Goal: Information Seeking & Learning: Learn about a topic

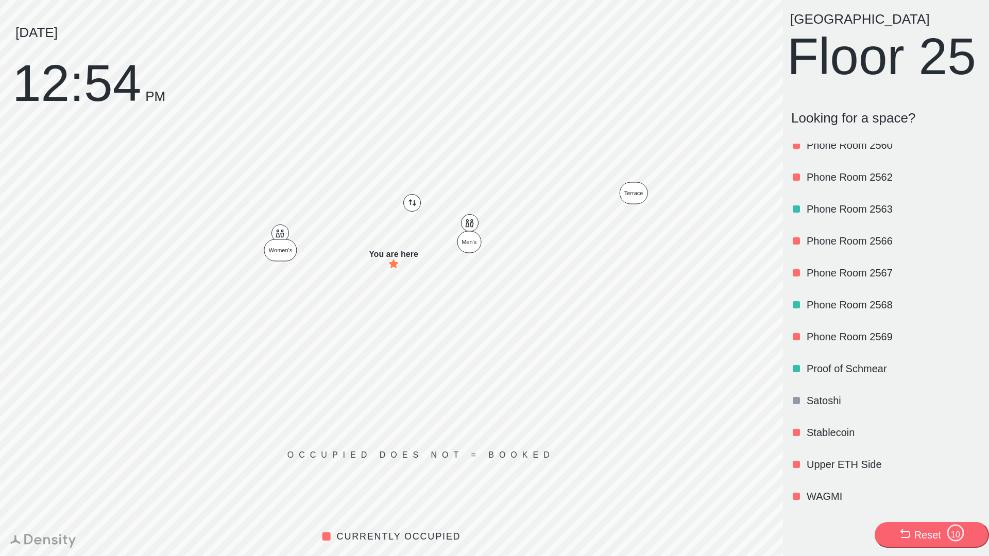
scroll to position [1240, 0]
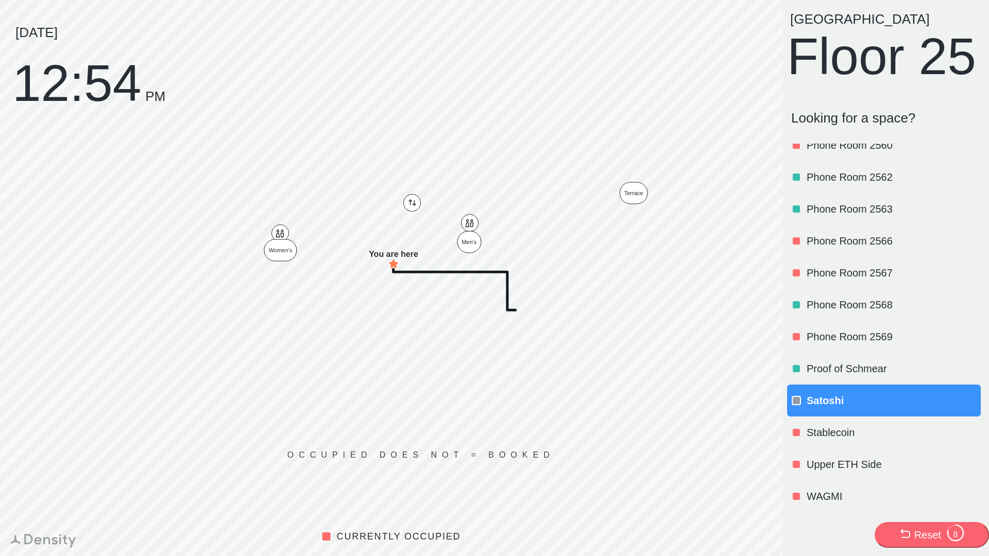
click at [849, 418] on div "Stablecoin" at bounding box center [893, 432] width 172 height 35
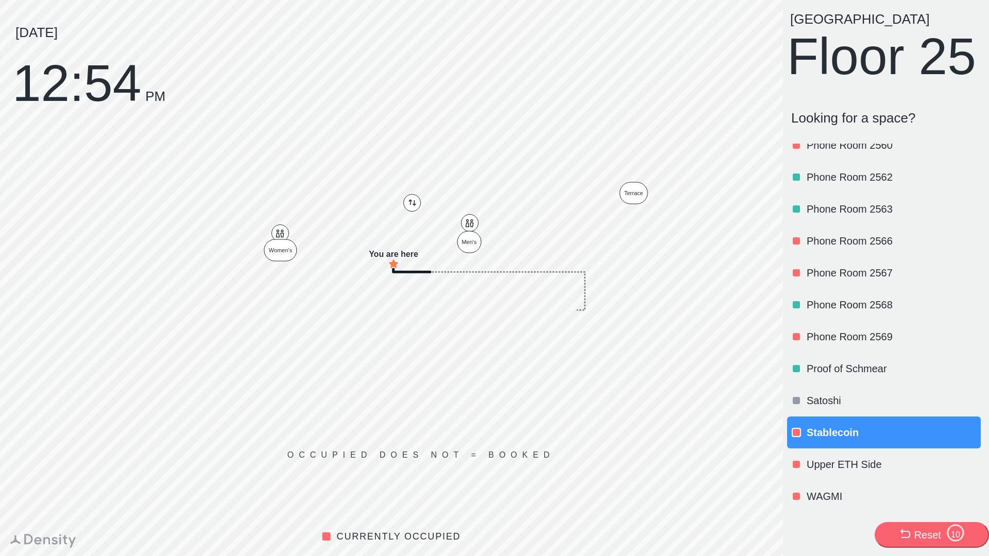
click at [840, 432] on p "Stablecoin" at bounding box center [893, 433] width 172 height 14
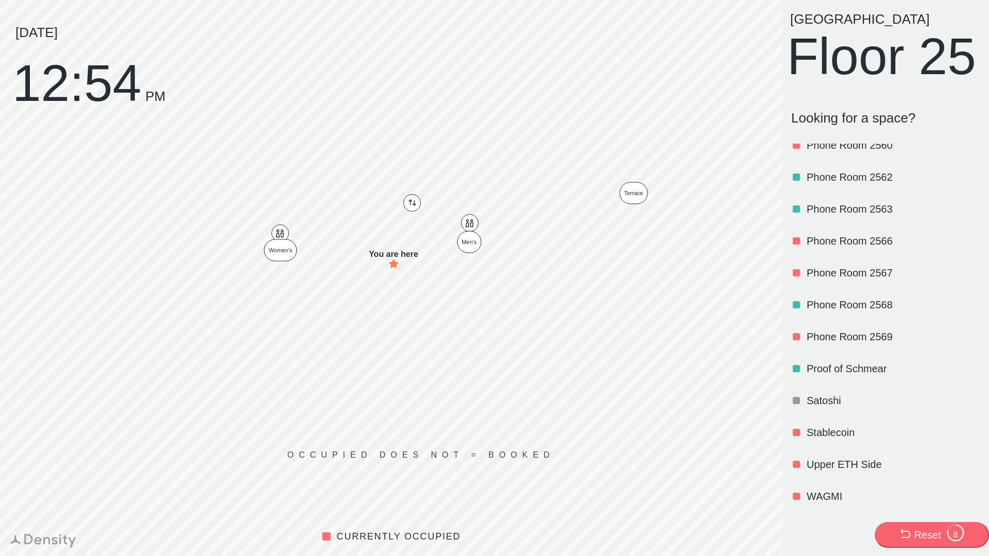
click at [838, 438] on p "Stablecoin" at bounding box center [893, 433] width 172 height 14
click at [831, 433] on p "Stablecoin" at bounding box center [893, 433] width 172 height 14
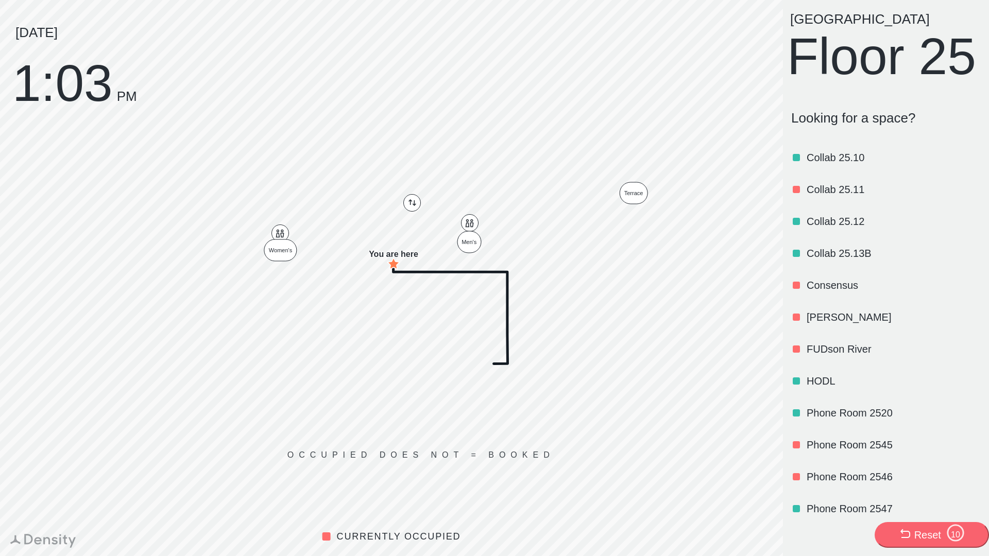
scroll to position [720, 0]
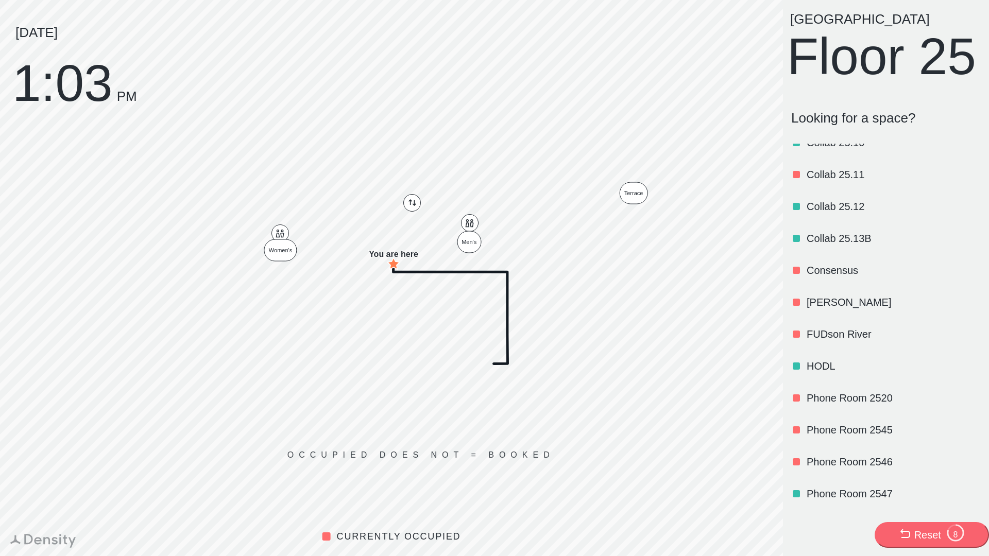
click at [810, 373] on p "HODL" at bounding box center [893, 366] width 172 height 14
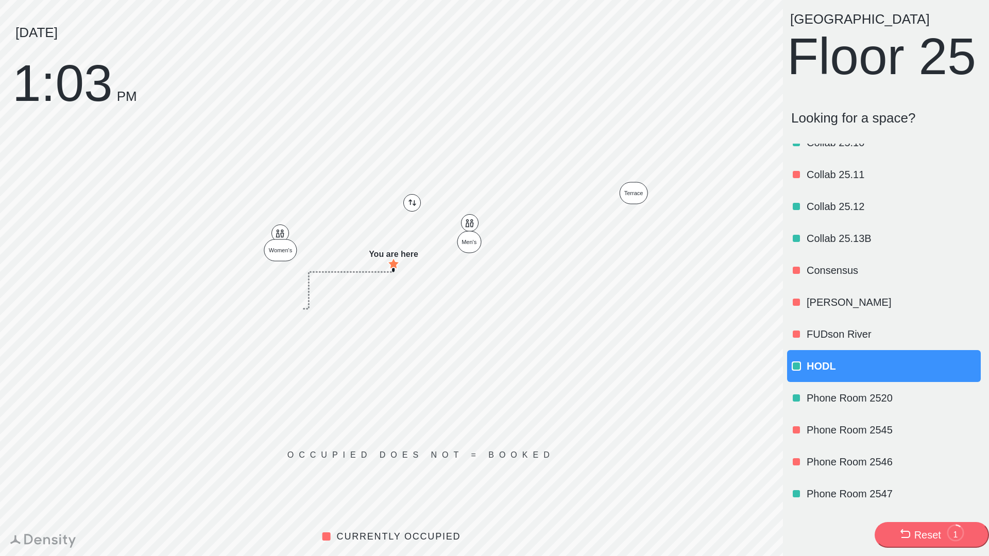
scroll to position [0, 0]
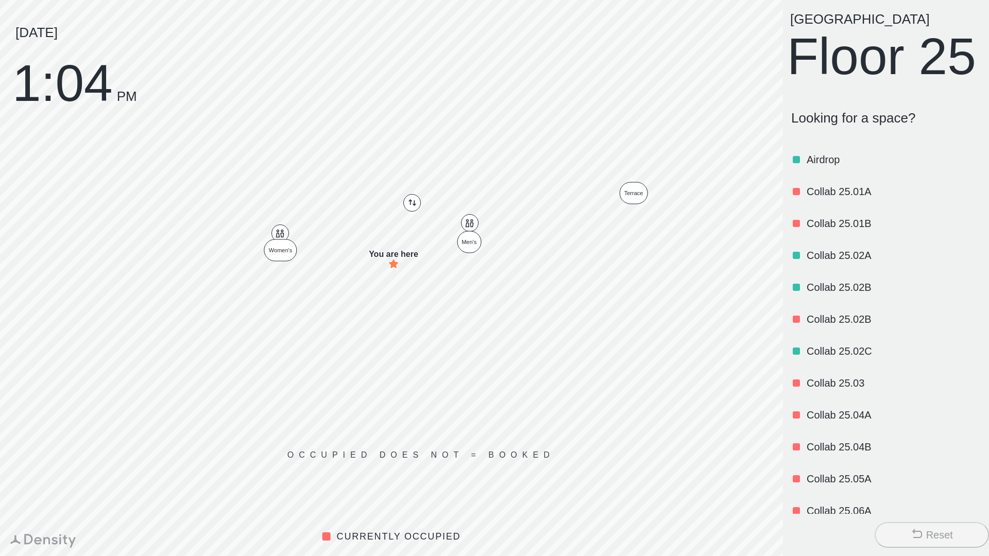
click at [815, 167] on p "Airdrop" at bounding box center [893, 159] width 172 height 14
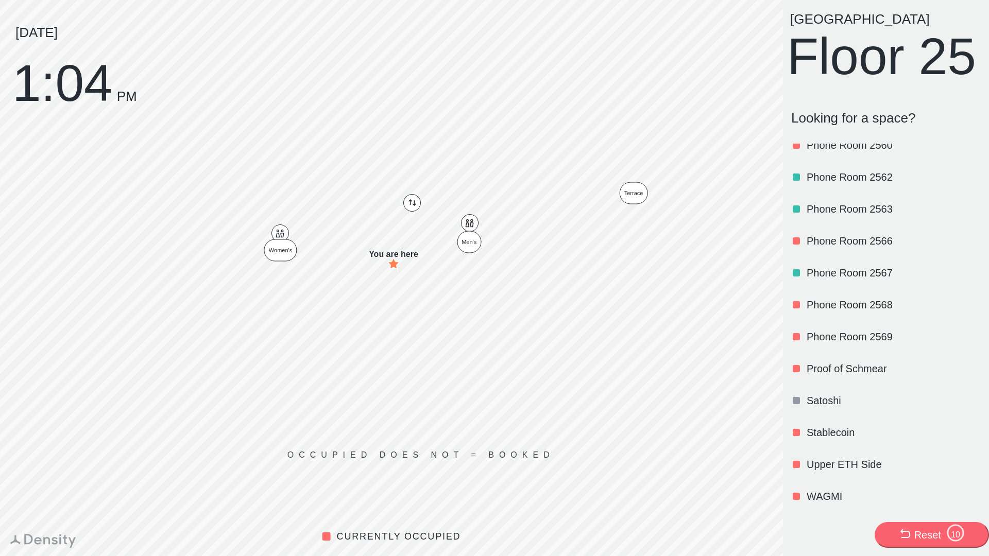
scroll to position [1240, 0]
click at [818, 397] on p "Satoshi" at bounding box center [893, 401] width 172 height 14
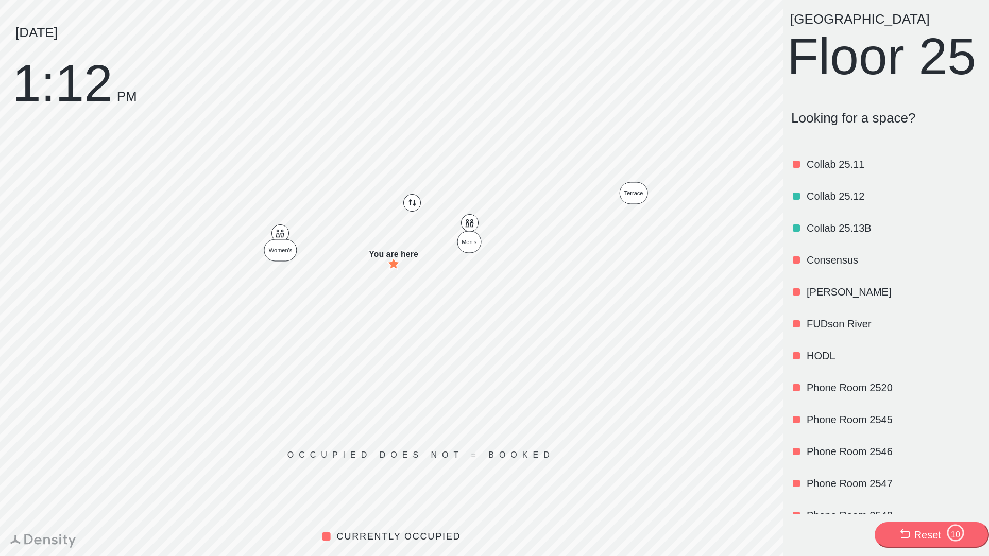
scroll to position [732, 0]
click at [824, 340] on div "FUDson River" at bounding box center [893, 322] width 172 height 35
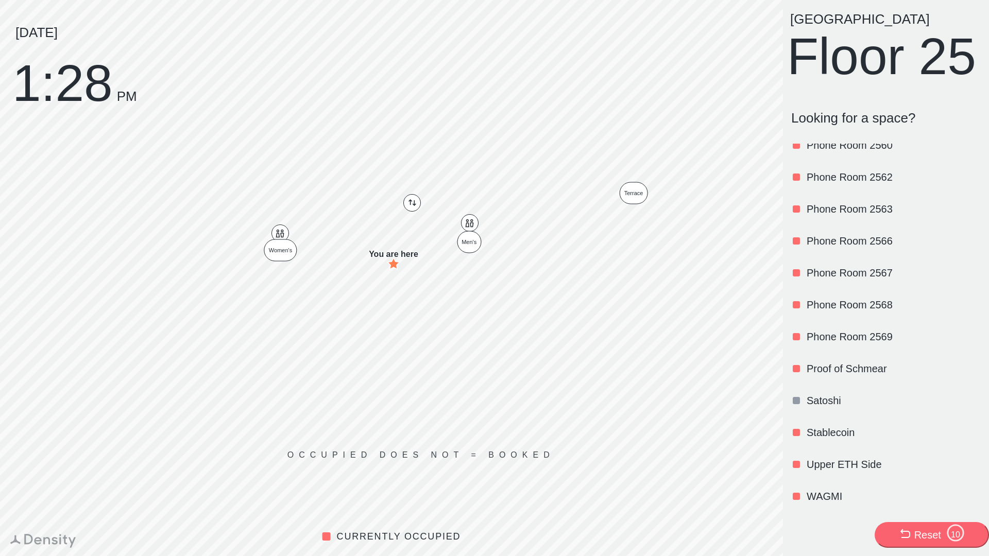
scroll to position [1238, 0]
click at [830, 424] on div "Stablecoin" at bounding box center [893, 432] width 172 height 35
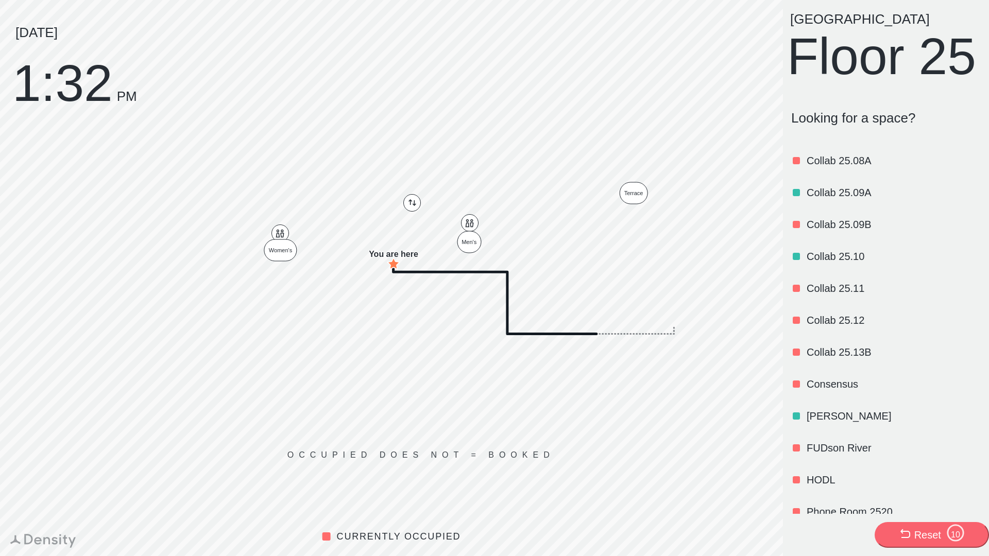
scroll to position [601, 0]
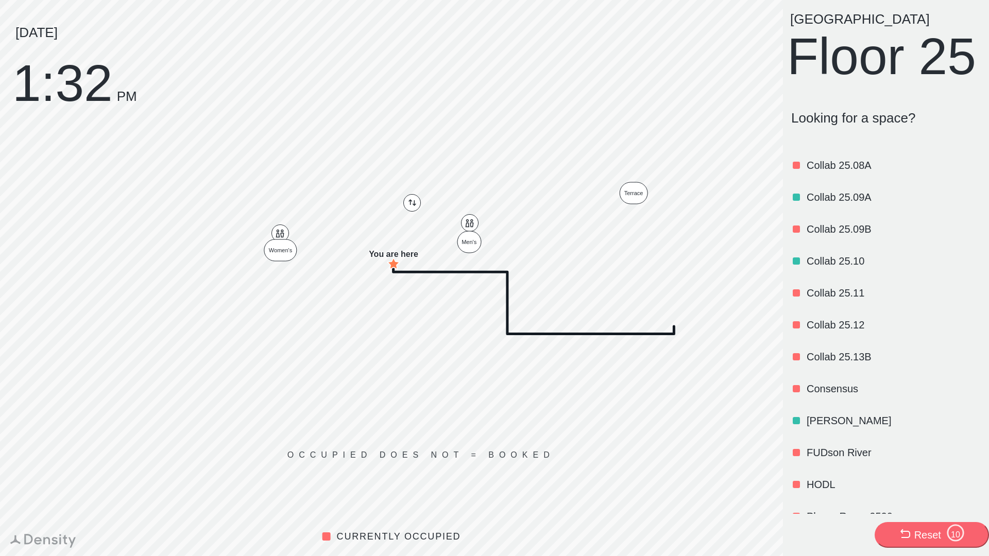
click at [851, 396] on p "Consensus" at bounding box center [893, 389] width 172 height 14
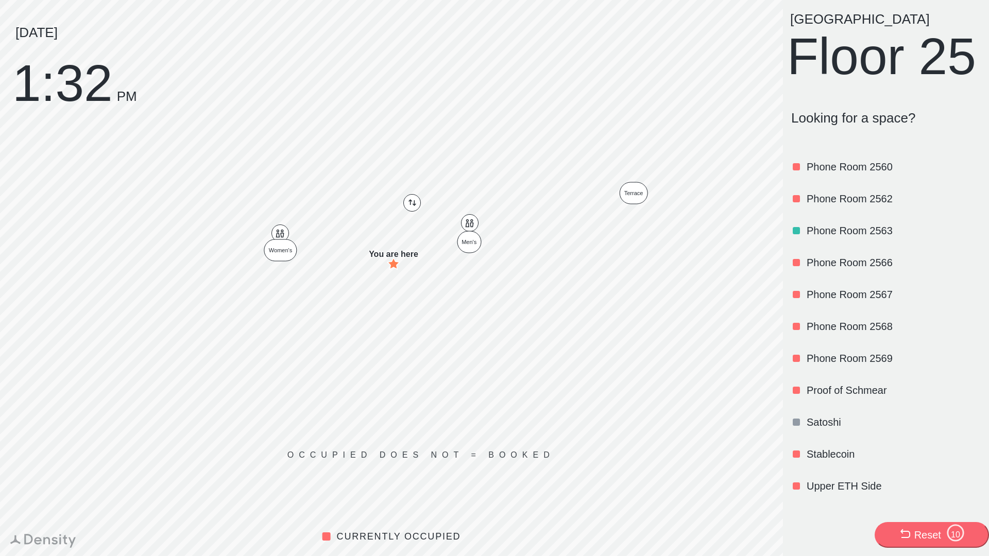
scroll to position [1240, 0]
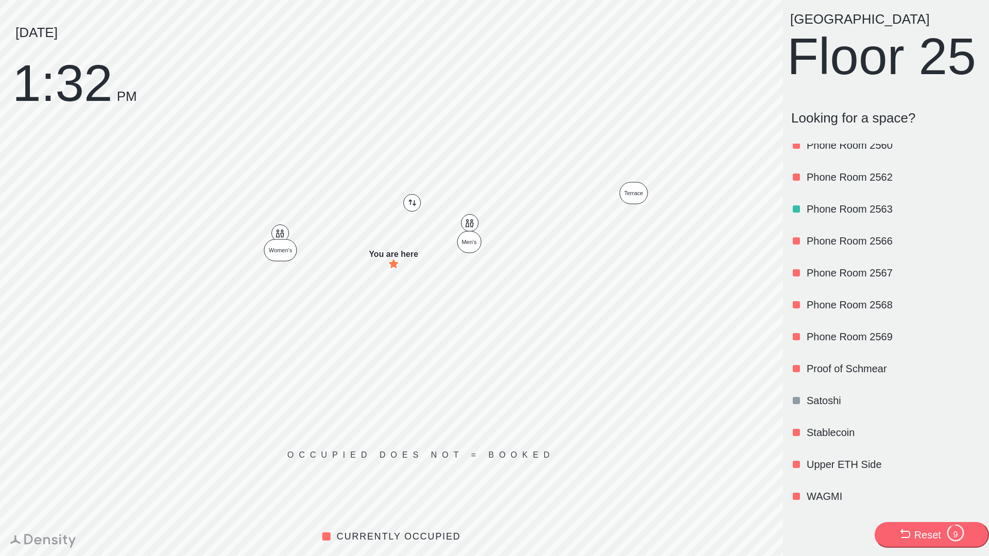
click at [846, 435] on p "Stablecoin" at bounding box center [893, 433] width 172 height 14
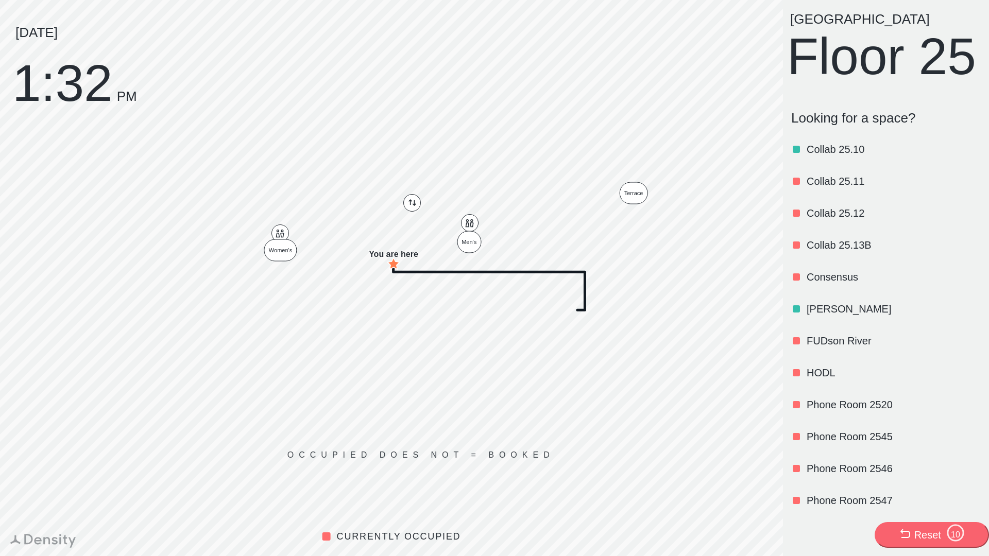
scroll to position [715, 0]
click at [826, 315] on p "[PERSON_NAME]" at bounding box center [893, 307] width 172 height 14
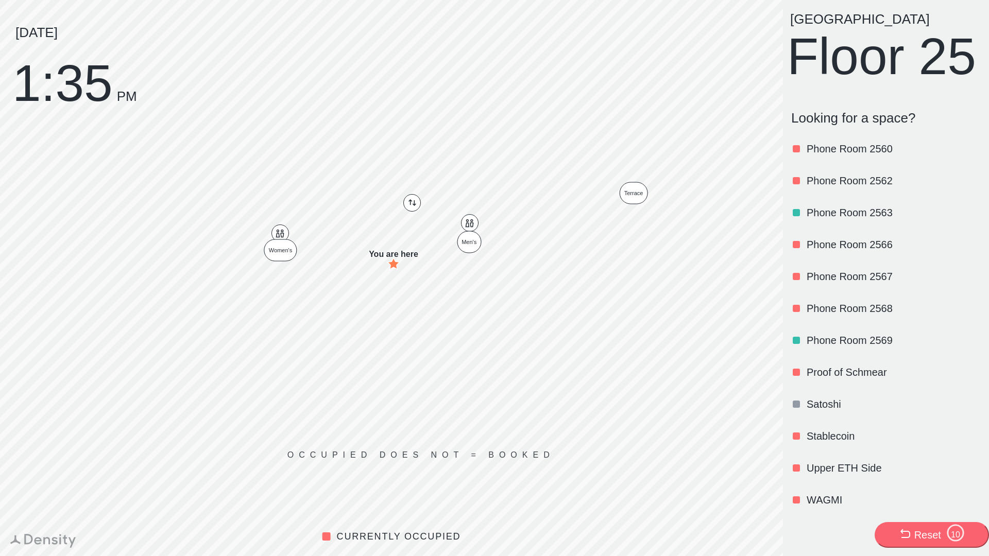
scroll to position [1240, 0]
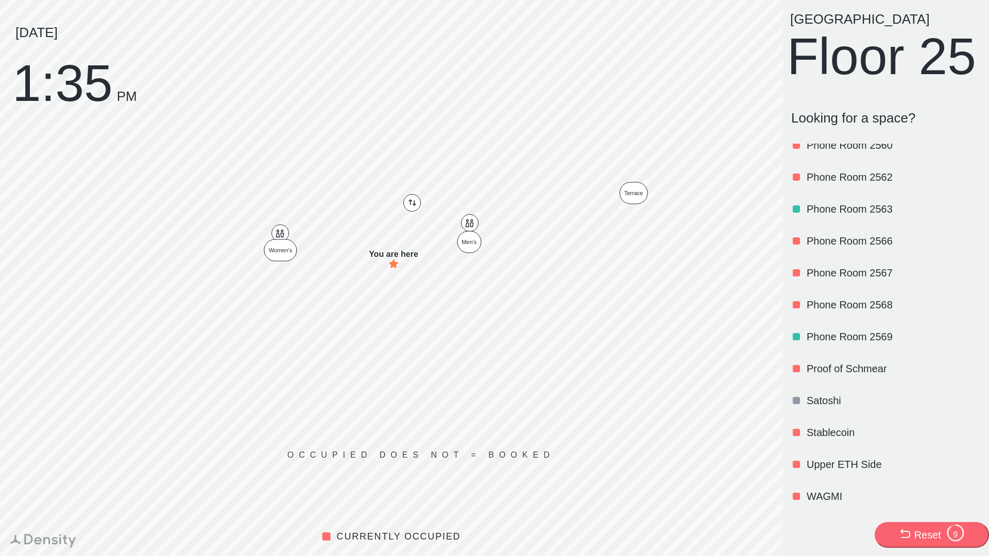
click at [835, 429] on p "Stablecoin" at bounding box center [893, 433] width 172 height 14
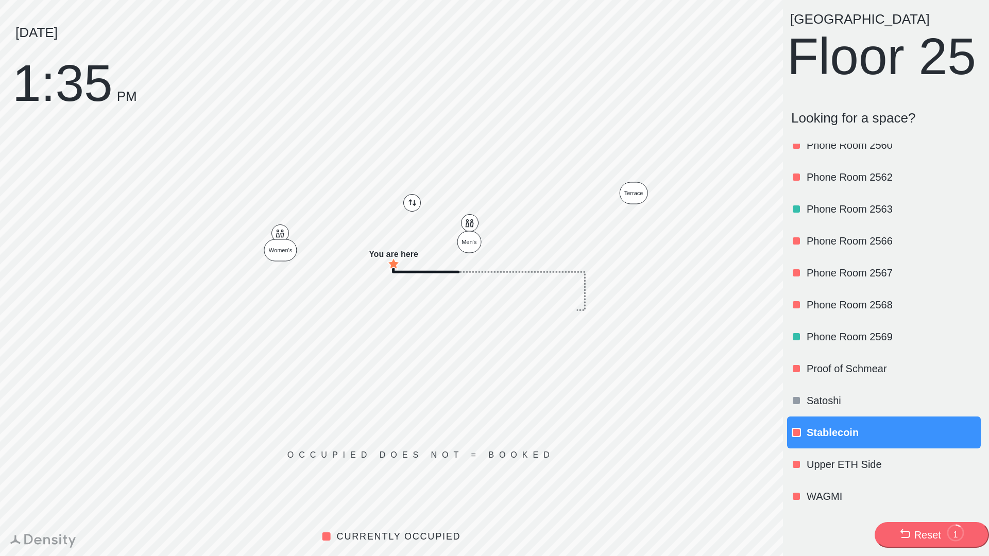
scroll to position [0, 0]
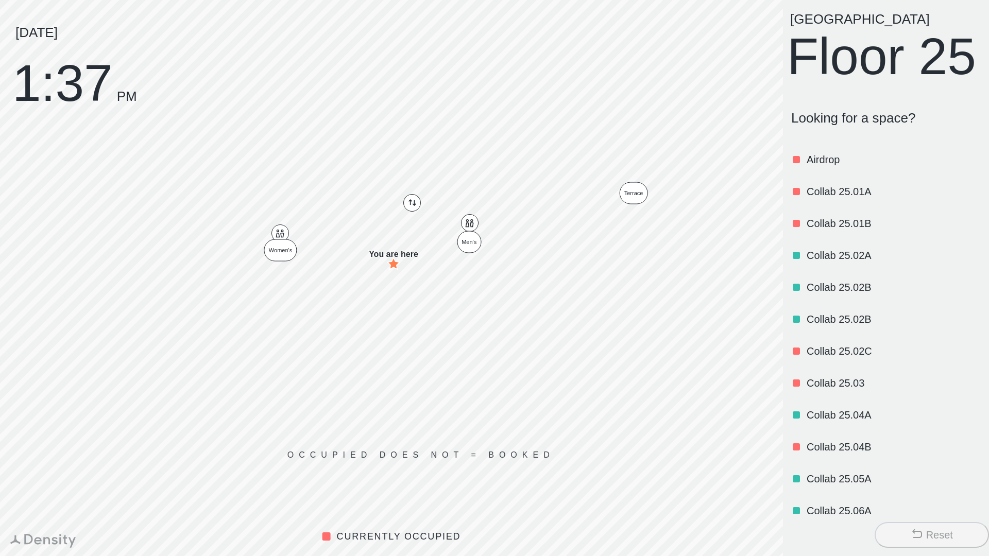
click at [824, 167] on p "Airdrop" at bounding box center [893, 159] width 172 height 14
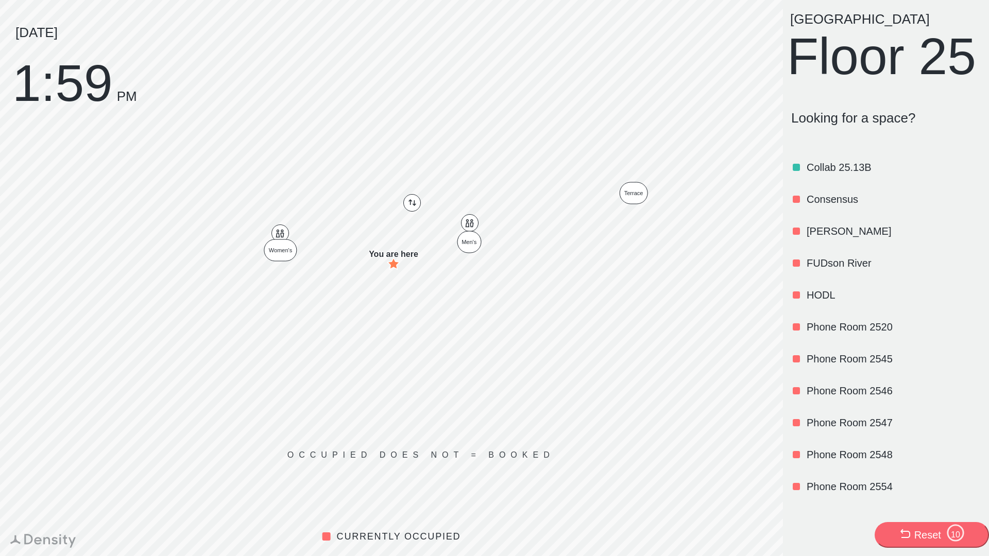
scroll to position [791, 0]
click at [841, 270] on p "FUDson River" at bounding box center [893, 263] width 172 height 14
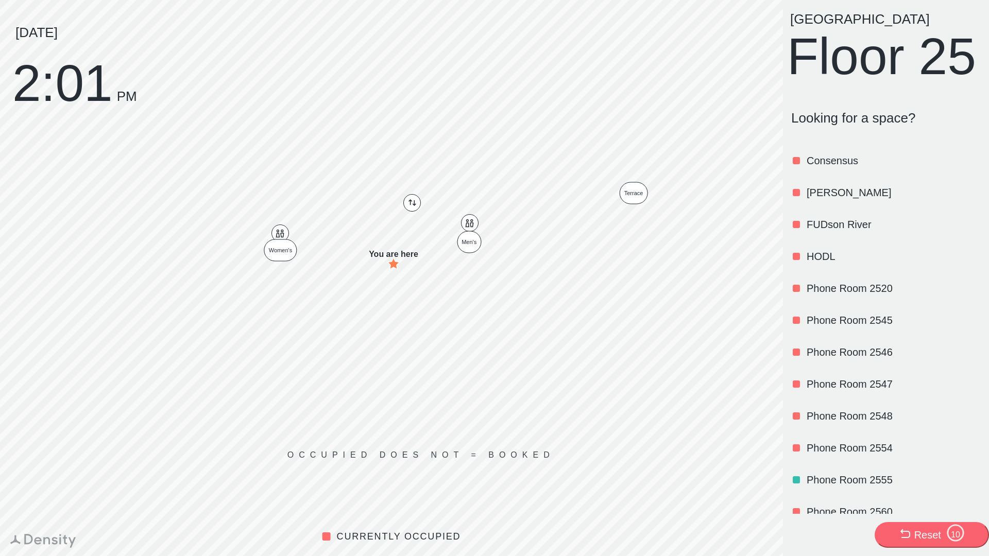
scroll to position [830, 0]
click at [848, 231] on p "FUDson River" at bounding box center [893, 224] width 172 height 14
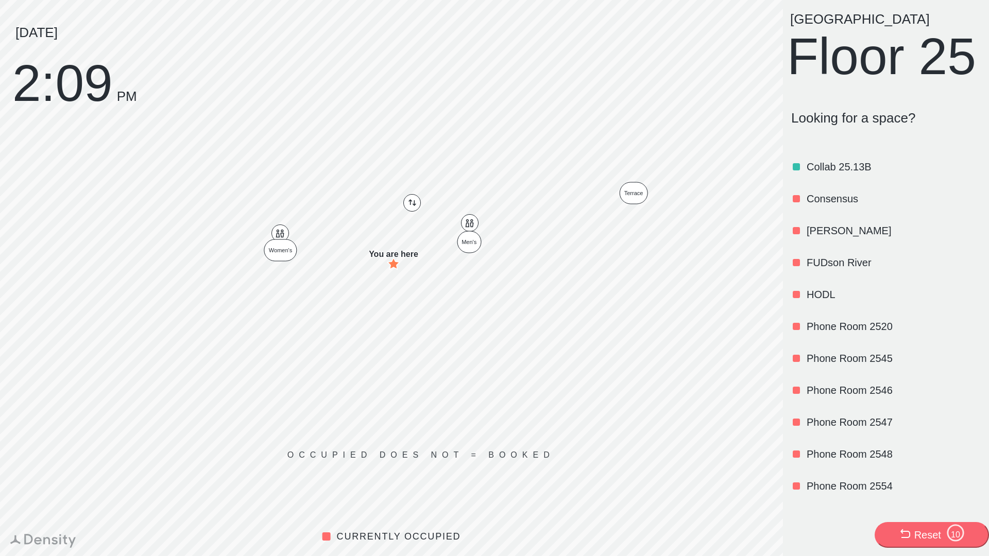
scroll to position [791, 0]
click at [850, 270] on p "FUDson River" at bounding box center [893, 263] width 172 height 14
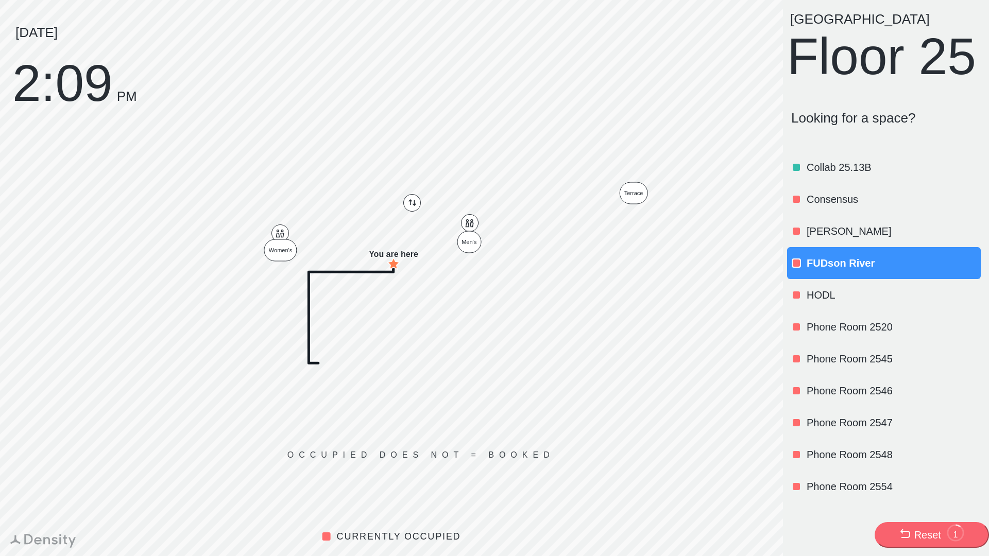
scroll to position [0, 0]
